Goal: Register for event/course

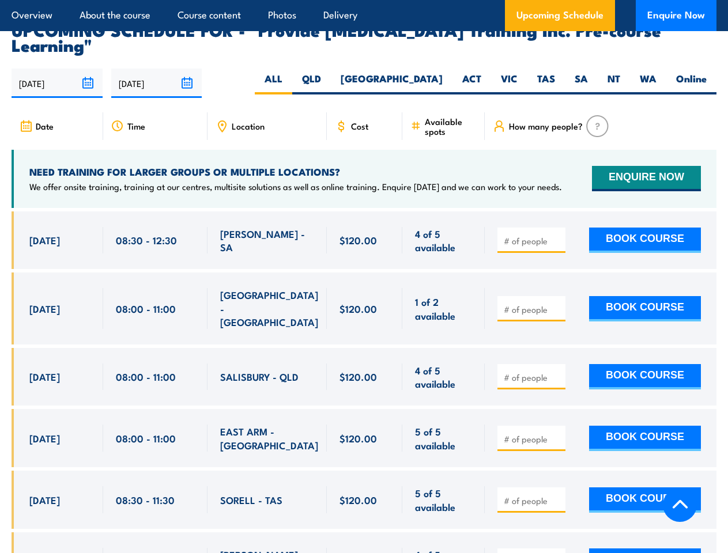
click at [364, 0] on article "Overview About the course Course content Photos Delivery Upcoming Schedule Enqu…" at bounding box center [364, 15] width 705 height 31
click at [57, 88] on input "[DATE]" at bounding box center [57, 83] width 91 height 29
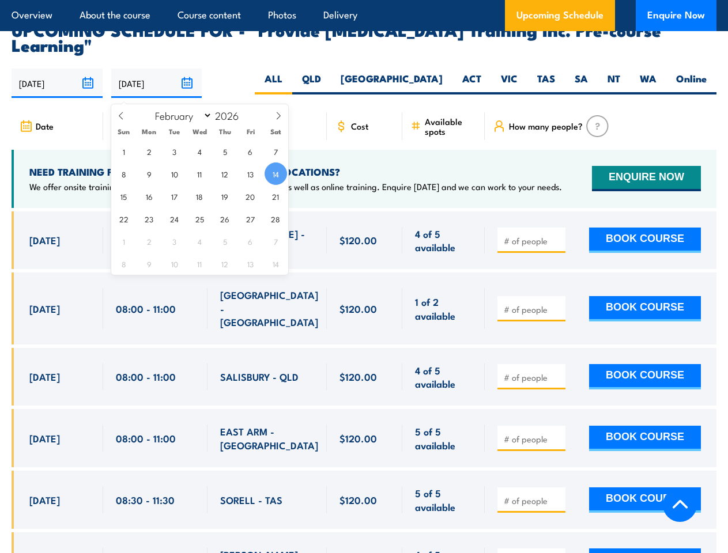
click at [157, 88] on input "[DATE]" at bounding box center [156, 83] width 91 height 29
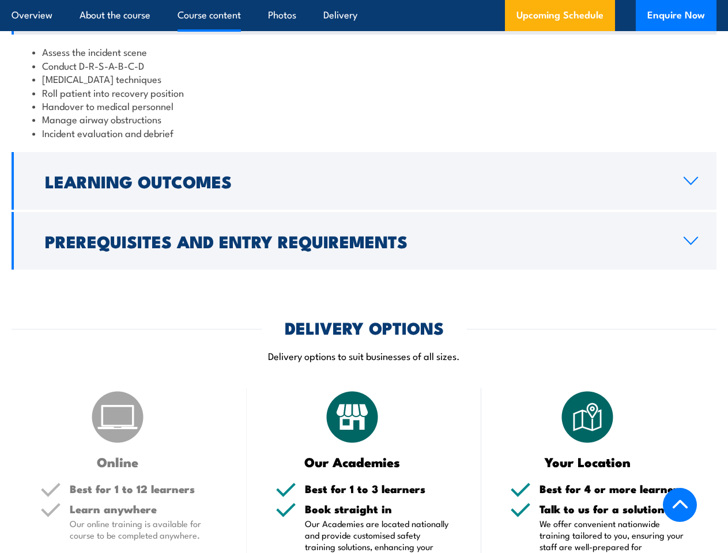
click at [364, 0] on article "Overview About the course Course content Photos Delivery Upcoming Schedule Enqu…" at bounding box center [364, 15] width 705 height 31
click at [364, 188] on h2 "Learning Outcomes" at bounding box center [355, 180] width 620 height 15
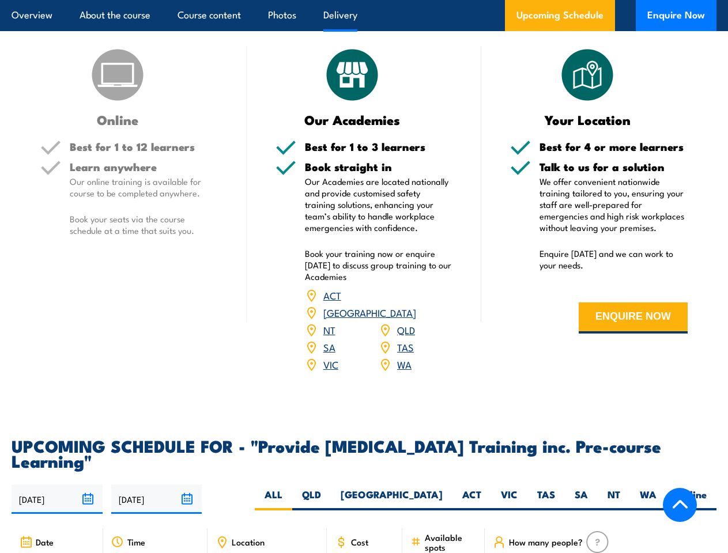
scroll to position [1650, 0]
click at [364, 0] on article "Overview About the course Course content Photos Delivery Upcoming Schedule Enqu…" at bounding box center [364, 15] width 705 height 31
click at [57, 504] on input "[DATE]" at bounding box center [57, 498] width 91 height 29
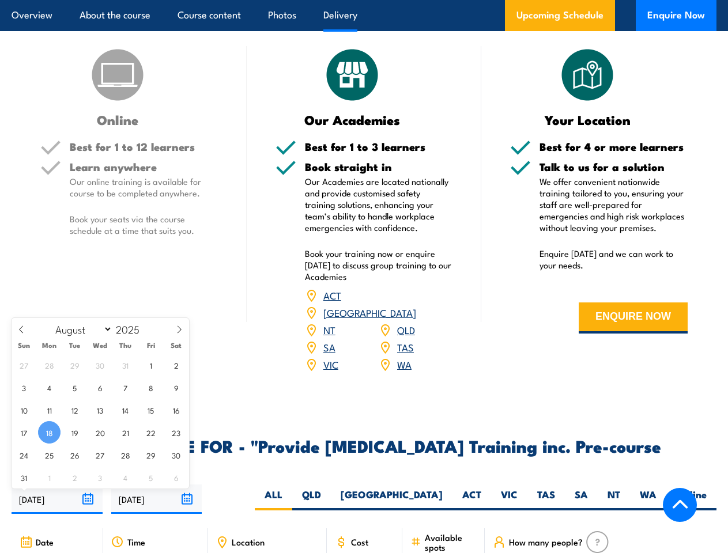
click at [157, 504] on input "[DATE]" at bounding box center [156, 498] width 91 height 29
